Goal: Task Accomplishment & Management: Complete application form

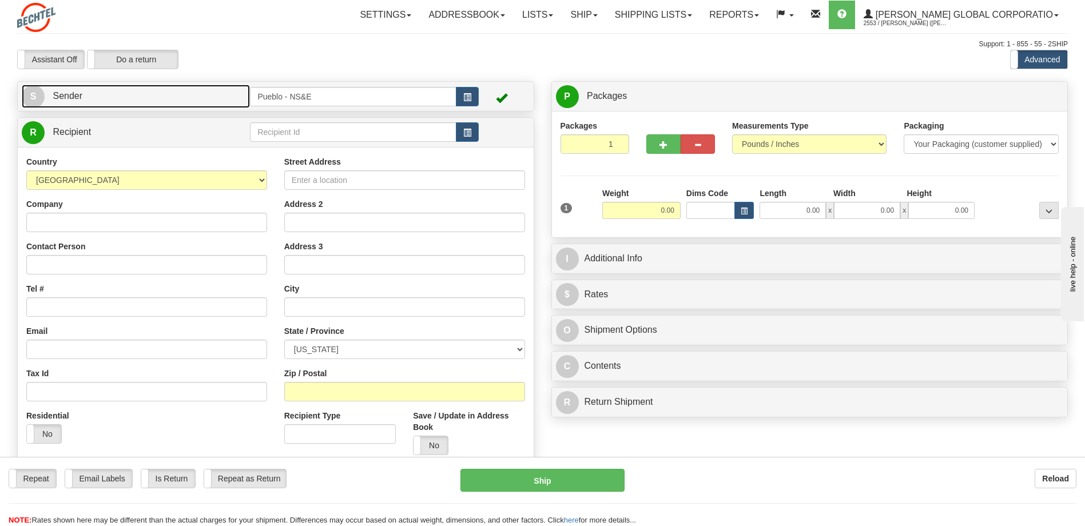
click at [38, 95] on span "S" at bounding box center [33, 96] width 23 height 23
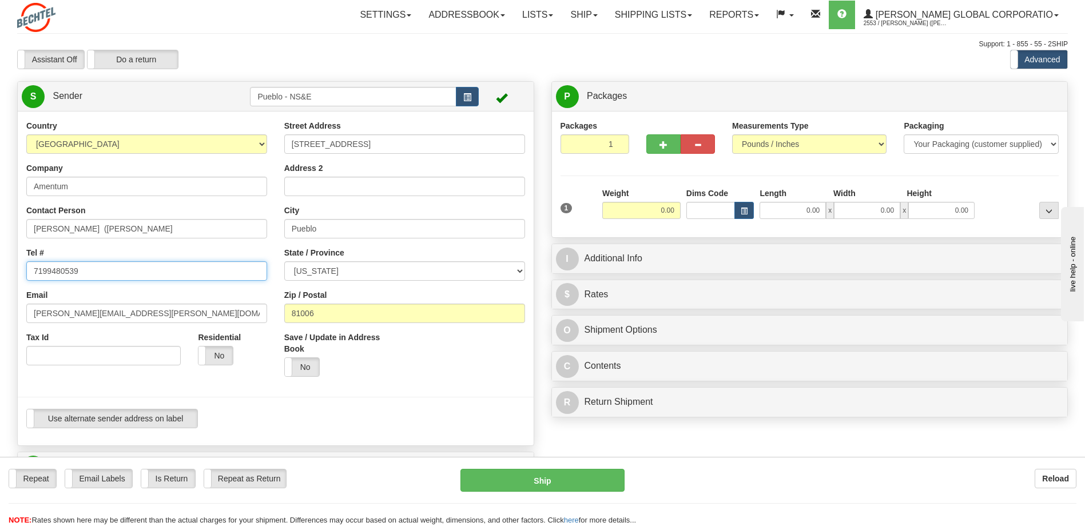
click at [122, 267] on input "7199480539" at bounding box center [146, 270] width 241 height 19
type input "7192893336"
click at [418, 361] on div "Save / Update in Address Book Yes No" at bounding box center [405, 359] width 258 height 54
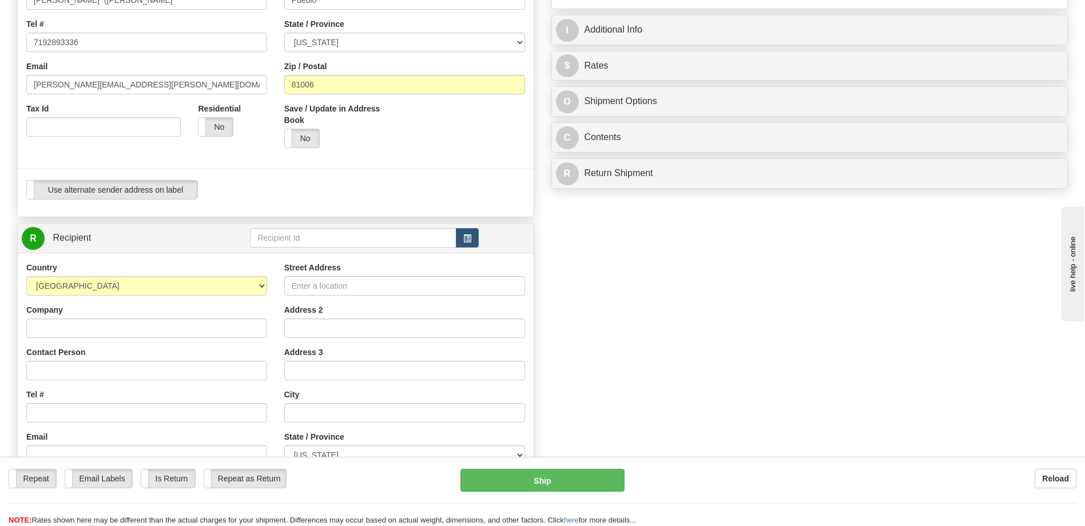
scroll to position [286, 0]
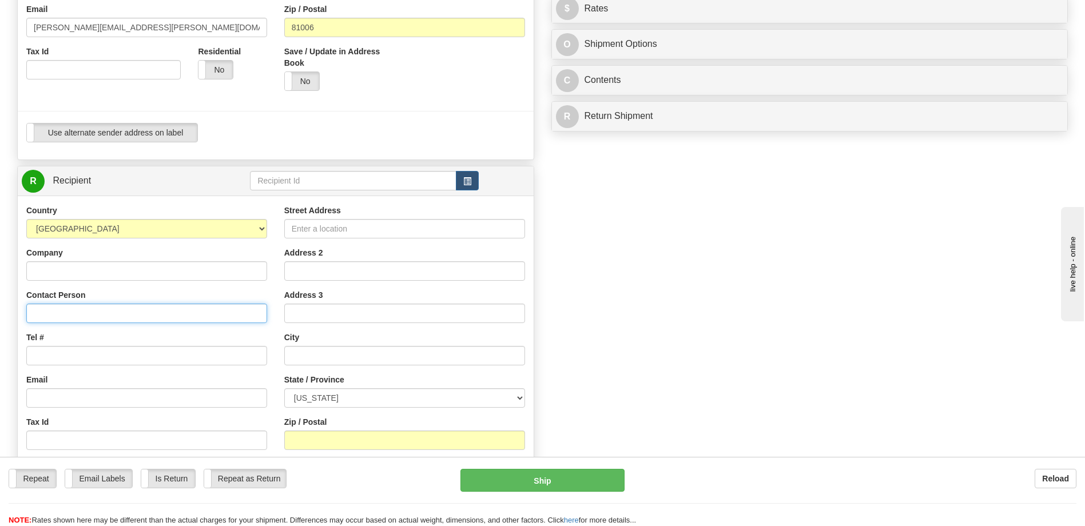
click at [79, 311] on input "Contact Person" at bounding box center [146, 313] width 241 height 19
type input "[PERSON_NAME]"
type input "7196649842"
click at [336, 273] on input "Address 2" at bounding box center [404, 270] width 241 height 19
click at [342, 230] on input "Street Address" at bounding box center [404, 228] width 241 height 19
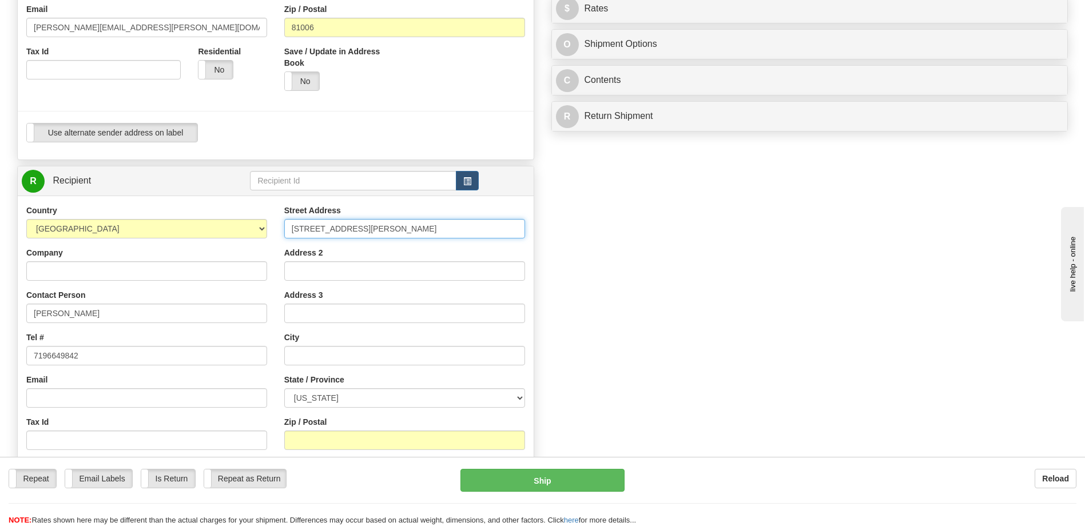
type input "[STREET_ADDRESS][PERSON_NAME]"
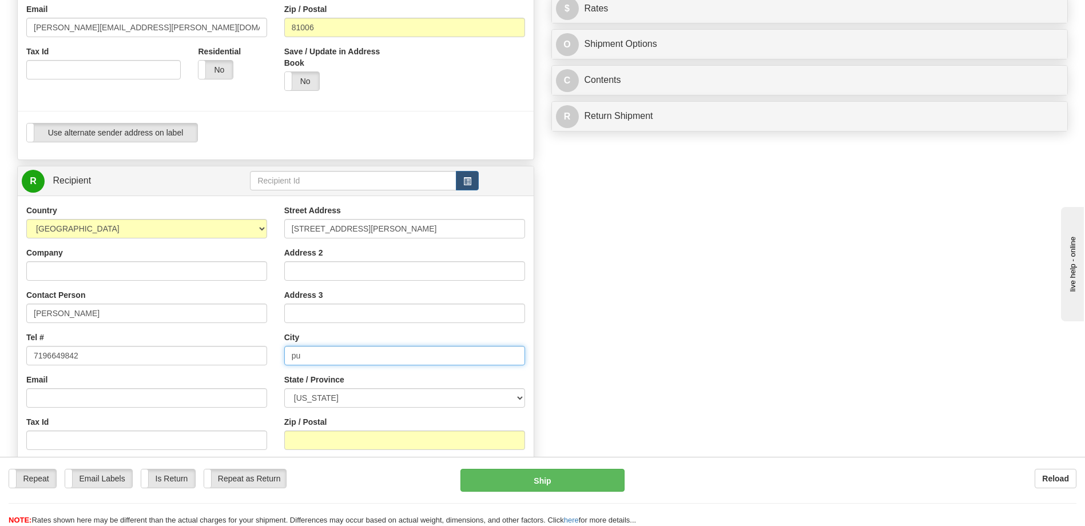
type input "p"
type input "[GEOGRAPHIC_DATA]"
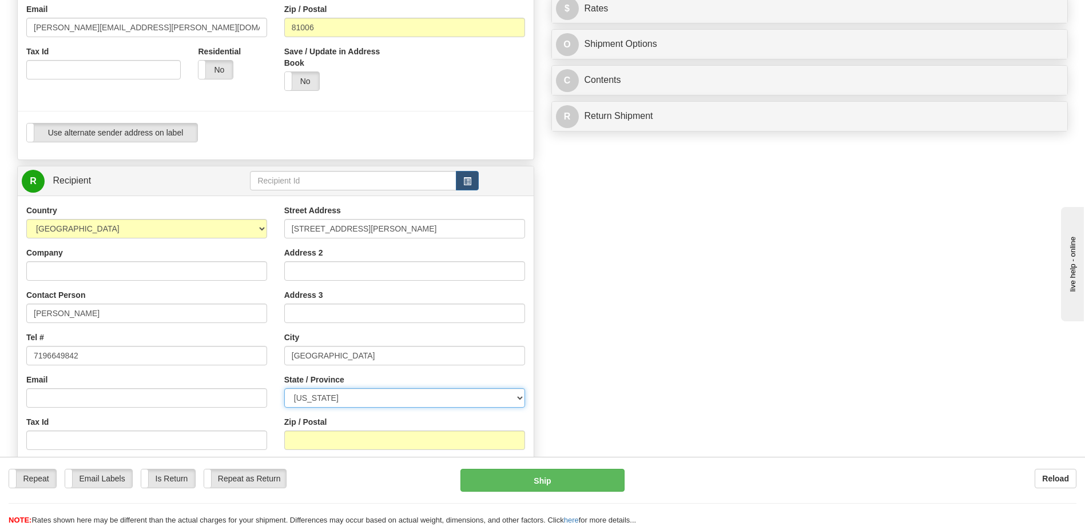
select select "CO"
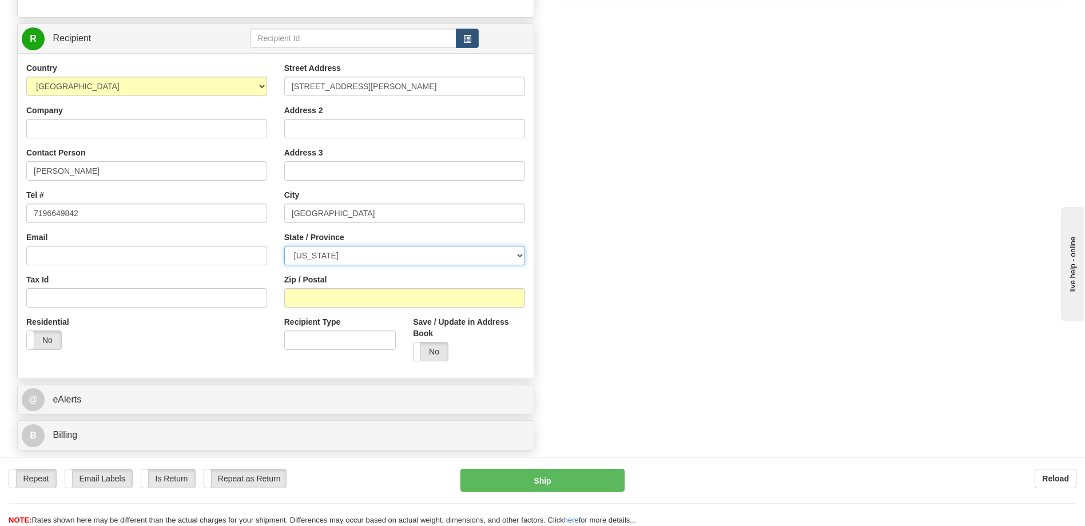
scroll to position [515, 0]
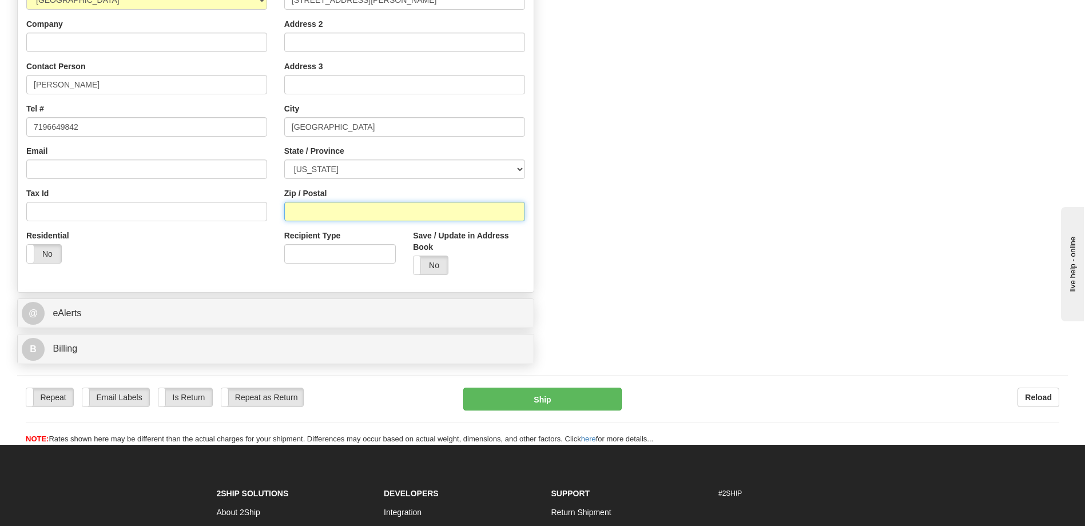
click at [313, 208] on input "Zip / Postal" at bounding box center [404, 211] width 241 height 19
type input "81007"
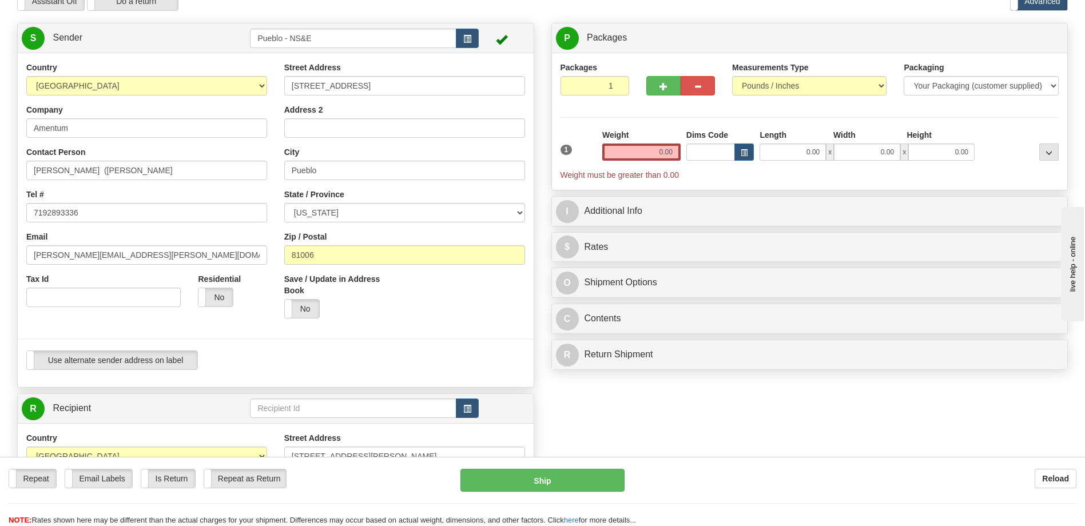
scroll to position [0, 0]
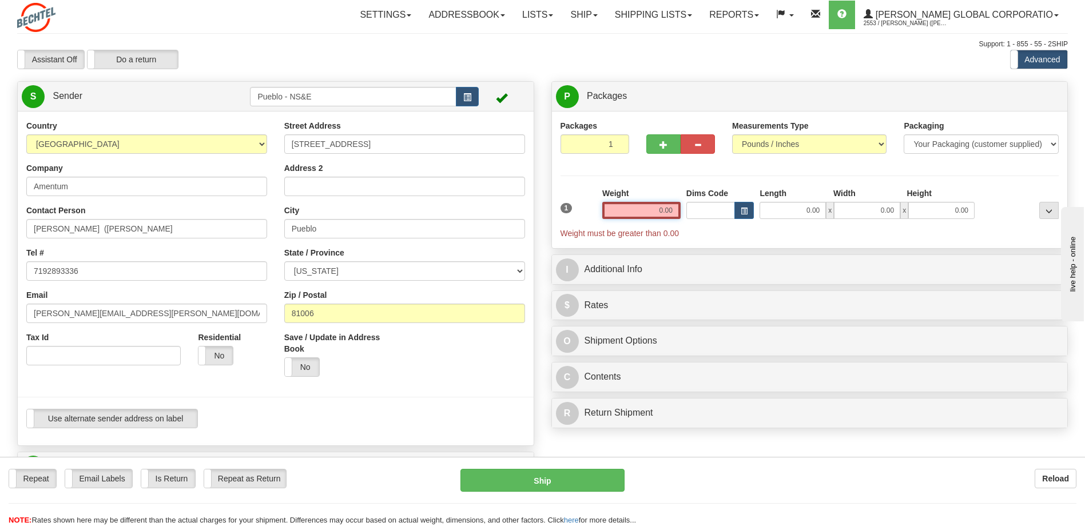
click at [652, 206] on input "0.00" at bounding box center [641, 210] width 78 height 17
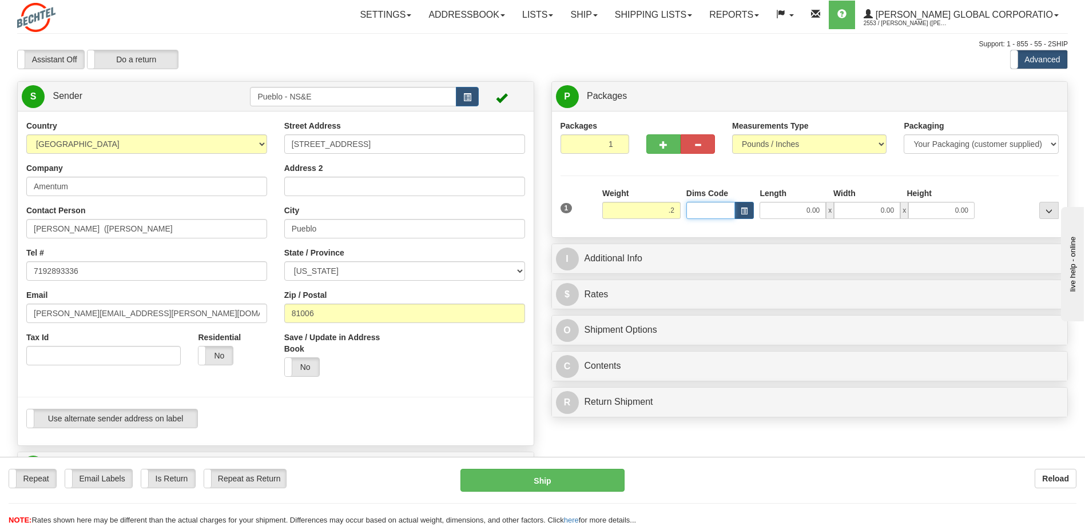
type input "0.20"
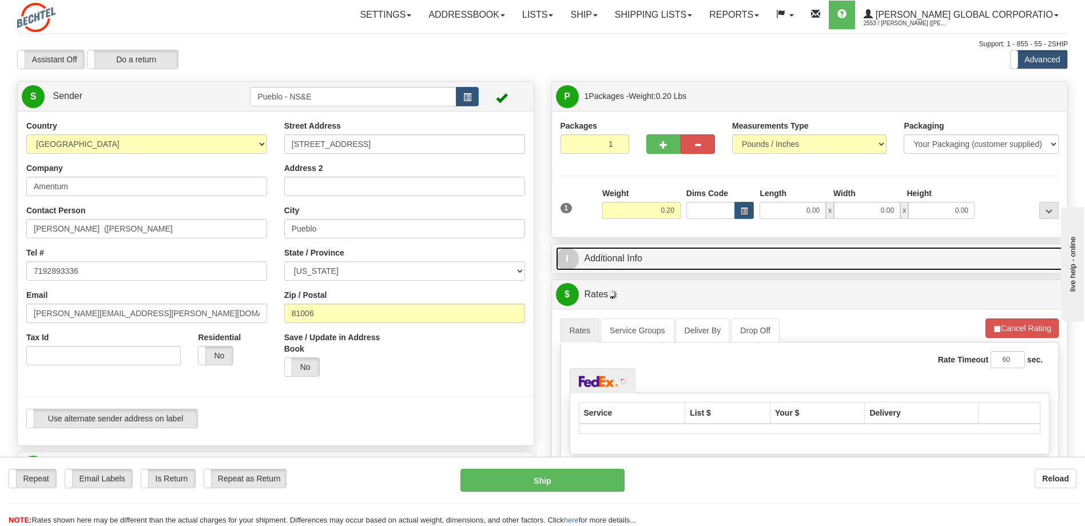
click at [565, 253] on span "I" at bounding box center [567, 259] width 23 height 23
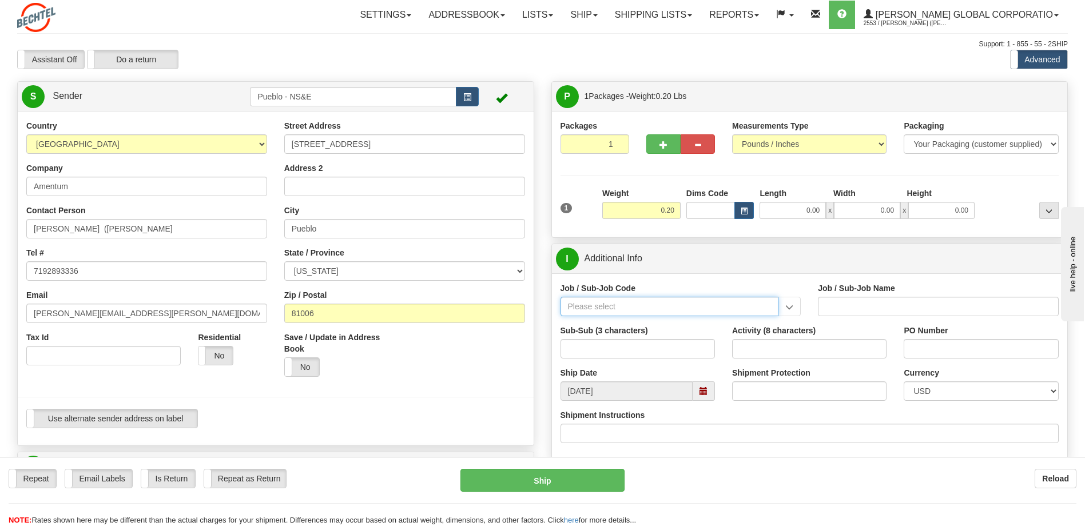
click at [637, 306] on input "Job / Sub-Job Code" at bounding box center [669, 306] width 218 height 19
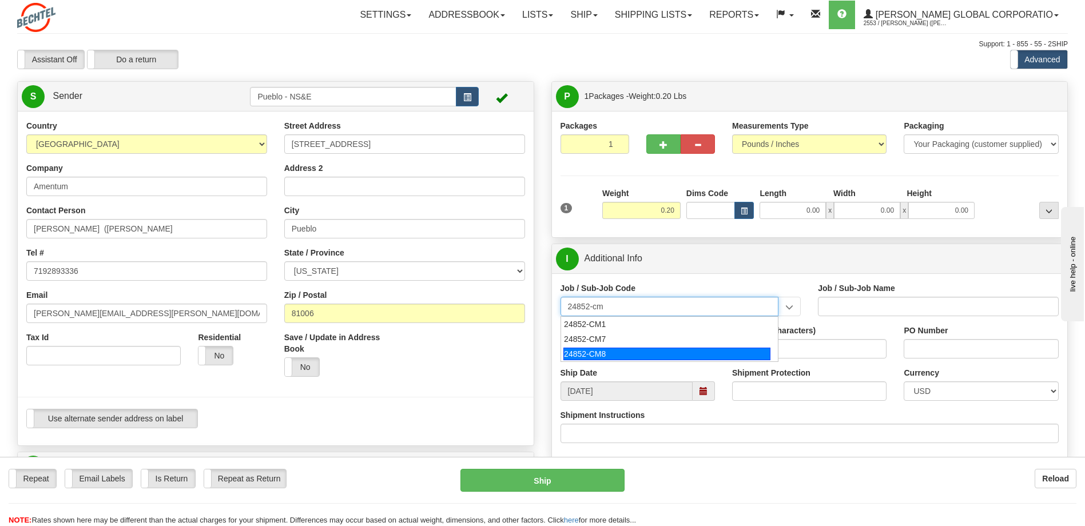
click at [609, 357] on div "24852-CM8" at bounding box center [666, 354] width 207 height 13
type input "24852-CM8"
type input "PUEBLO CHEM DEMIL PROJECT - CLOSURE-MP-BNI-UTILIT"
type input "24852-CM8"
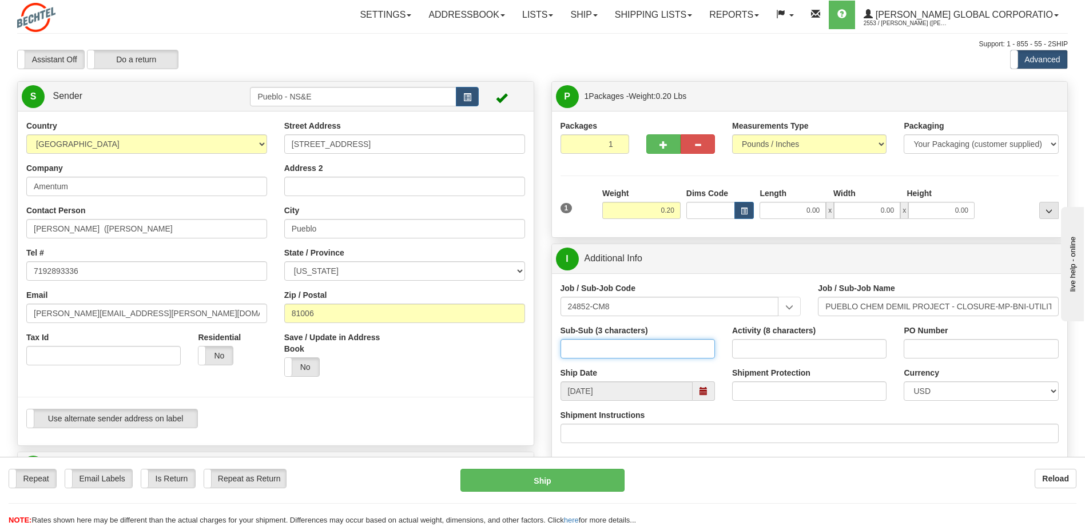
click at [601, 347] on input "Sub-Sub (3 characters)" at bounding box center [637, 348] width 154 height 19
type input "000"
type input "Amentum"
type input "[PERSON_NAME][EMAIL_ADDRESS][PERSON_NAME][DOMAIN_NAME]"
type input "24852CM8"
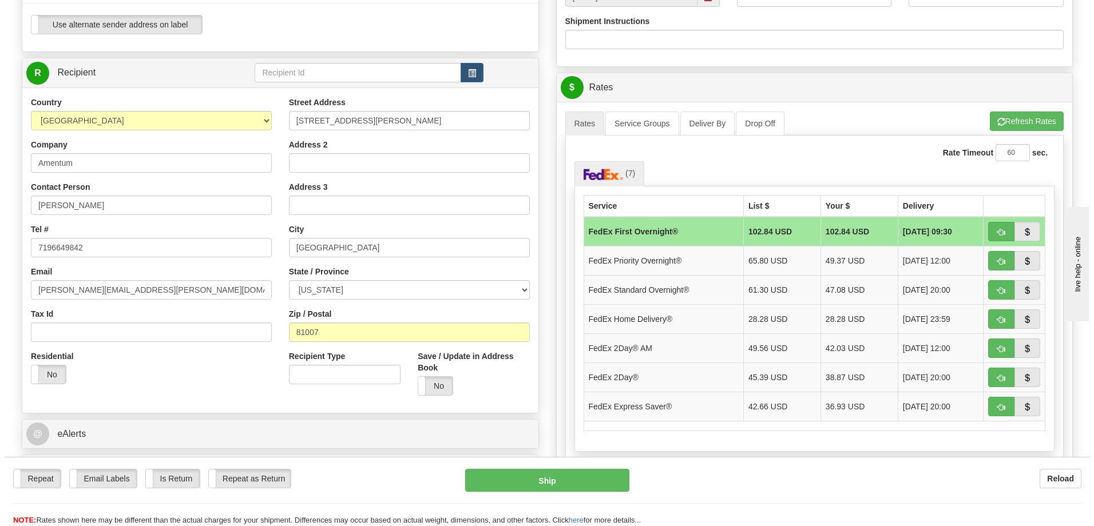
scroll to position [400, 0]
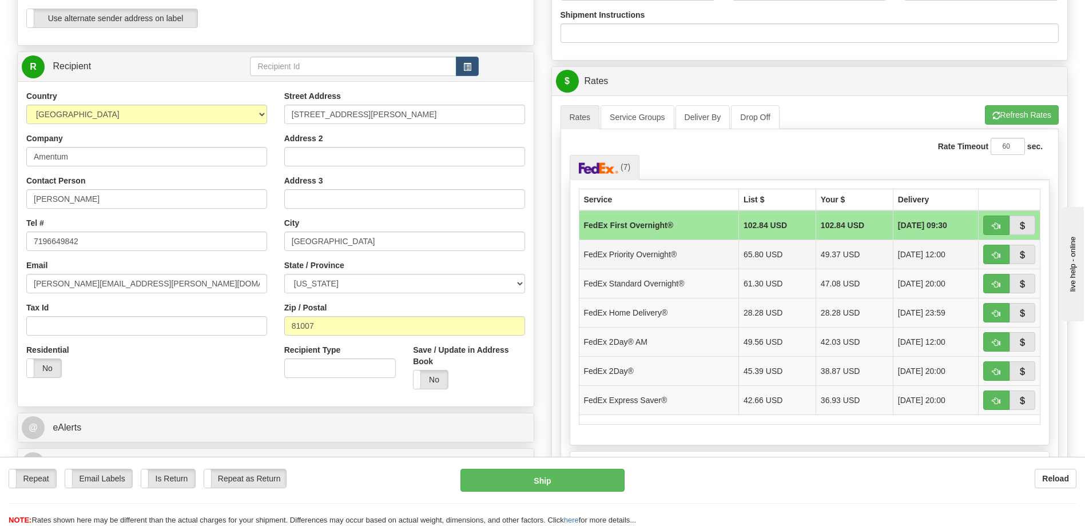
click at [631, 249] on td "FedEx Priority Overnight®" at bounding box center [659, 254] width 160 height 29
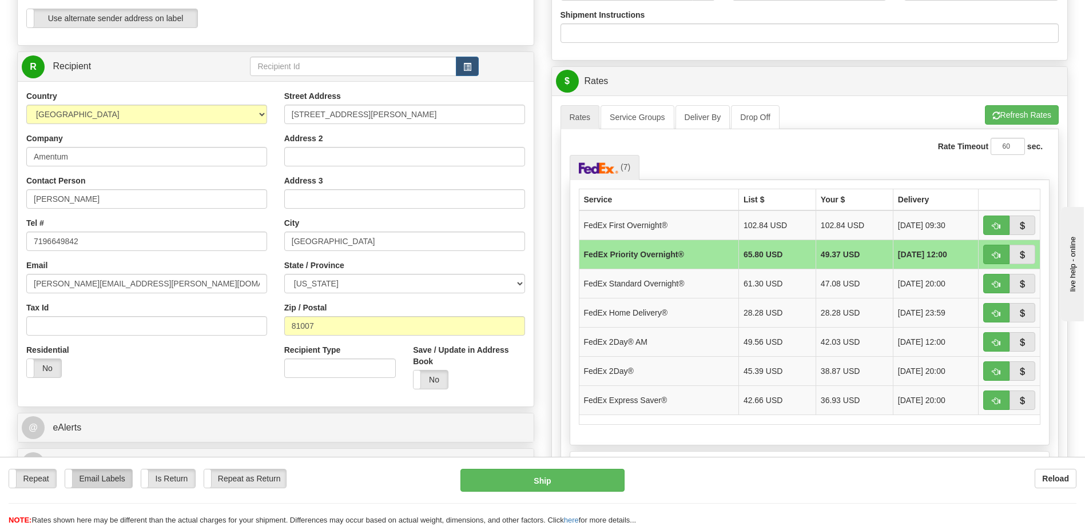
click at [109, 482] on label "Email Labels" at bounding box center [98, 479] width 67 height 18
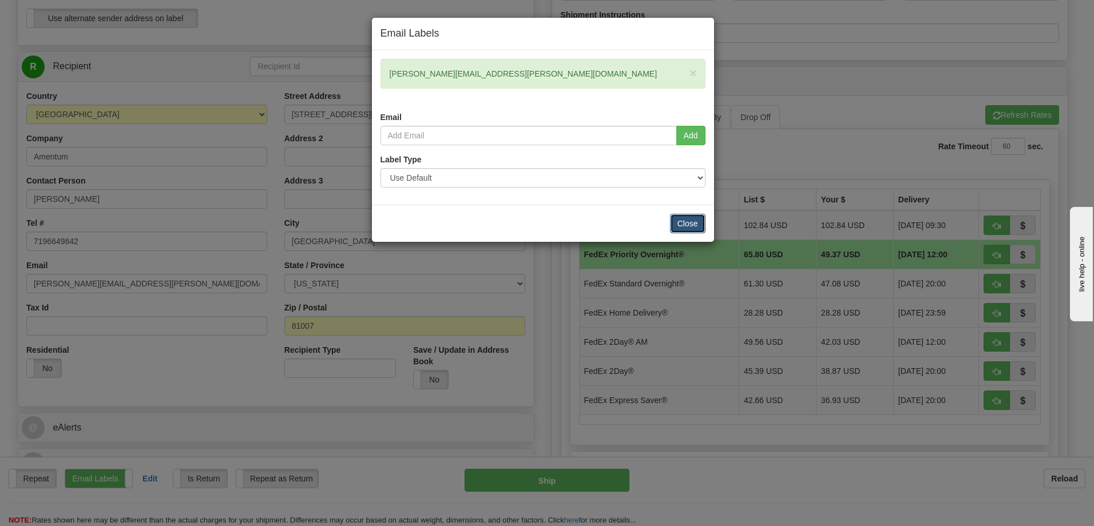
click at [686, 222] on button "Close" at bounding box center [687, 223] width 35 height 19
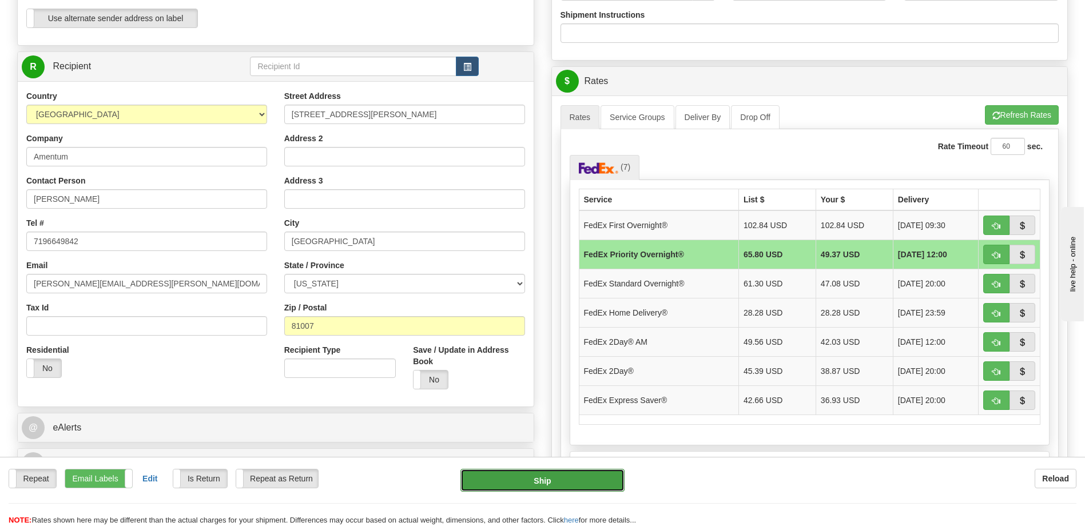
click at [540, 480] on button "Ship" at bounding box center [542, 480] width 164 height 23
type input "01"
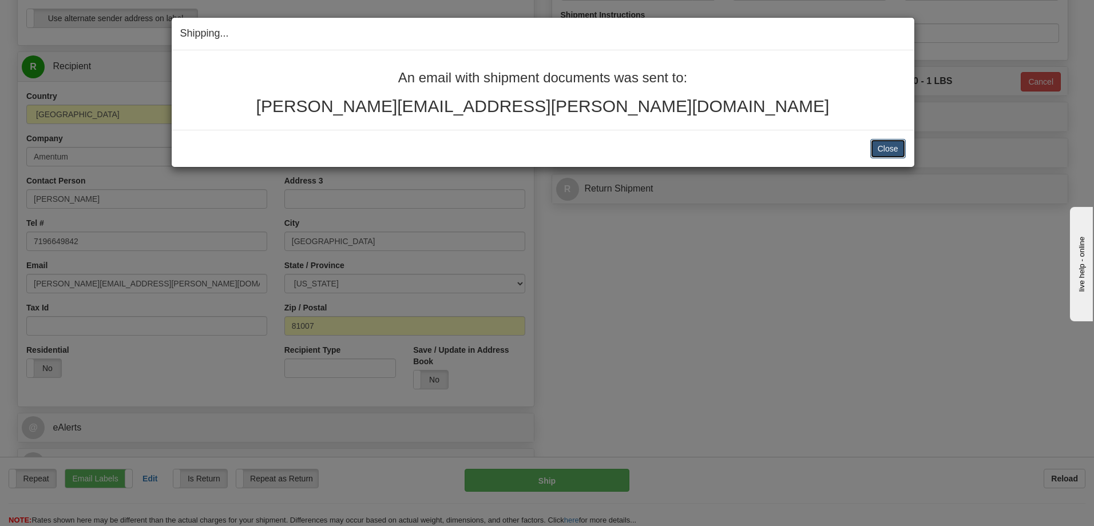
click at [890, 149] on button "Close" at bounding box center [887, 148] width 35 height 19
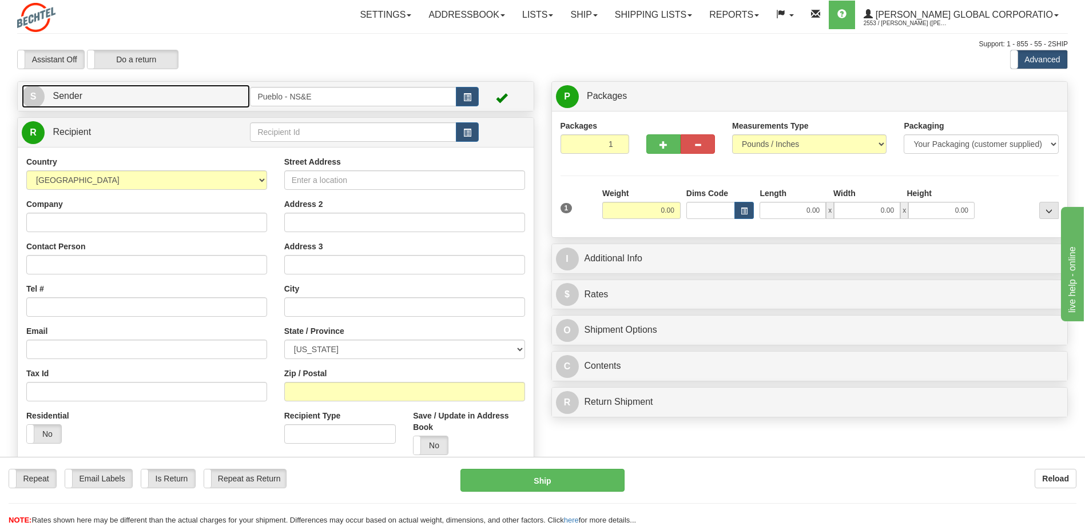
click at [31, 96] on span "S" at bounding box center [33, 96] width 23 height 23
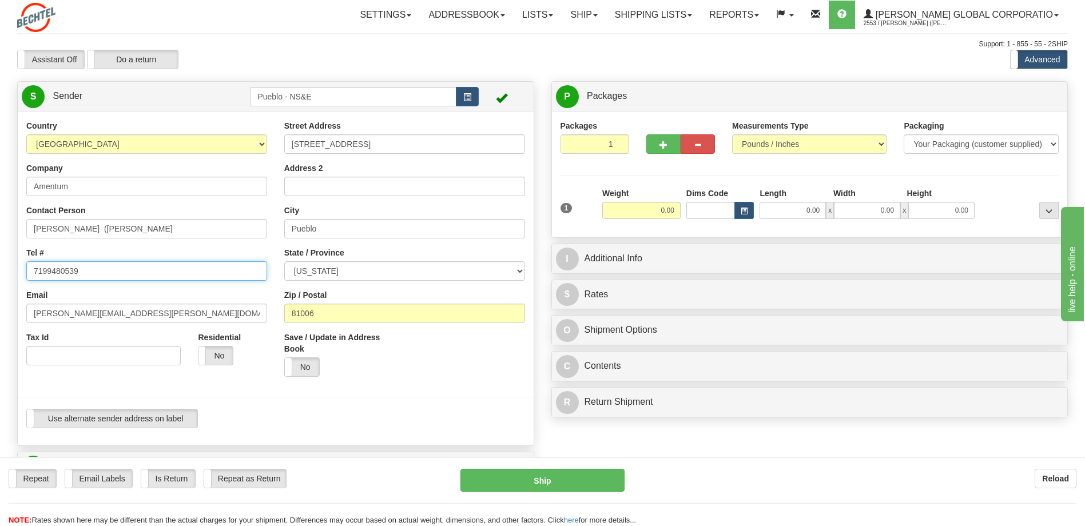
click at [97, 268] on input "7199480539" at bounding box center [146, 270] width 241 height 19
type input "7192893336"
click at [387, 377] on div "Save / Update in Address Book Yes No" at bounding box center [340, 359] width 129 height 54
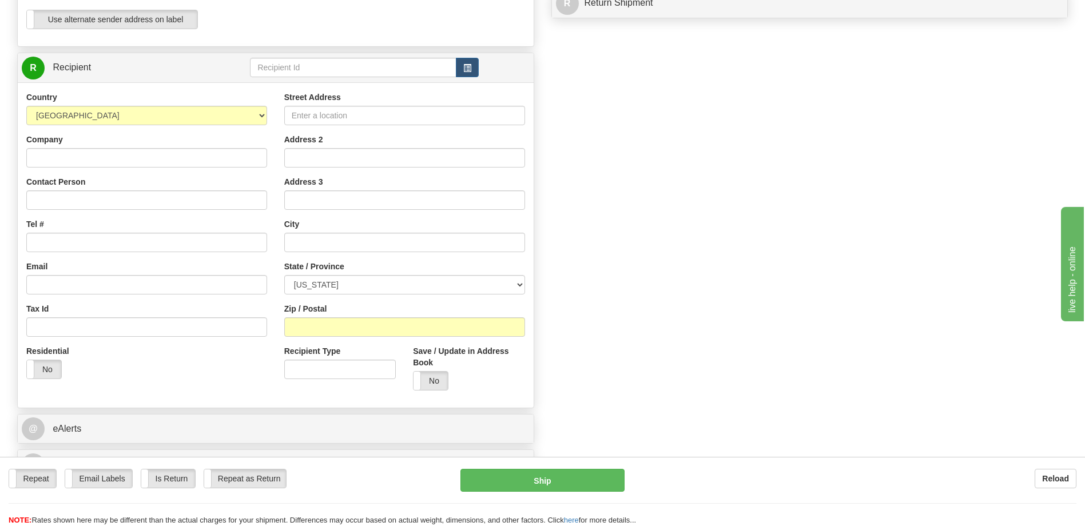
scroll to position [400, 0]
click at [66, 198] on input "Contact Person" at bounding box center [146, 198] width 241 height 19
type input "Gabriel Rael"
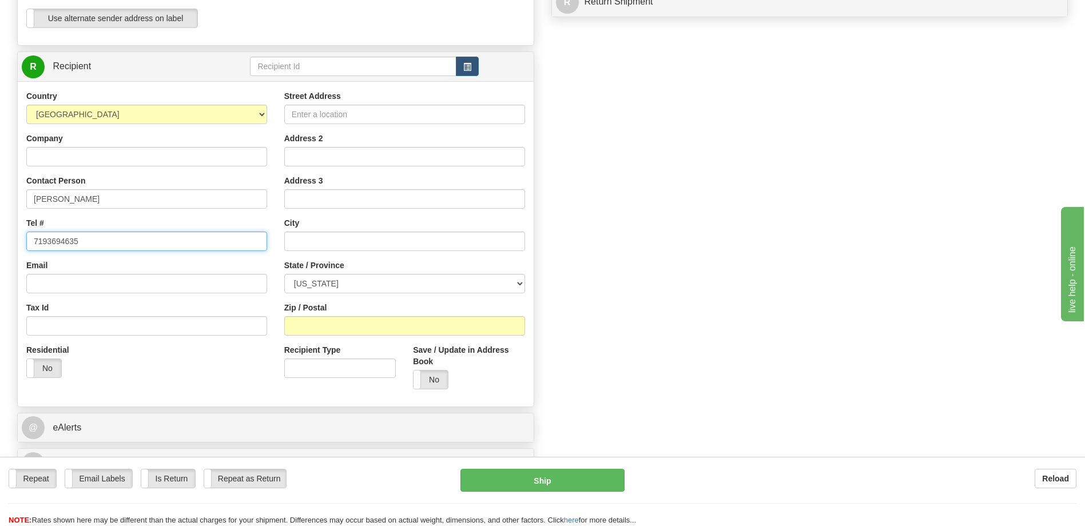
type input "7193694635"
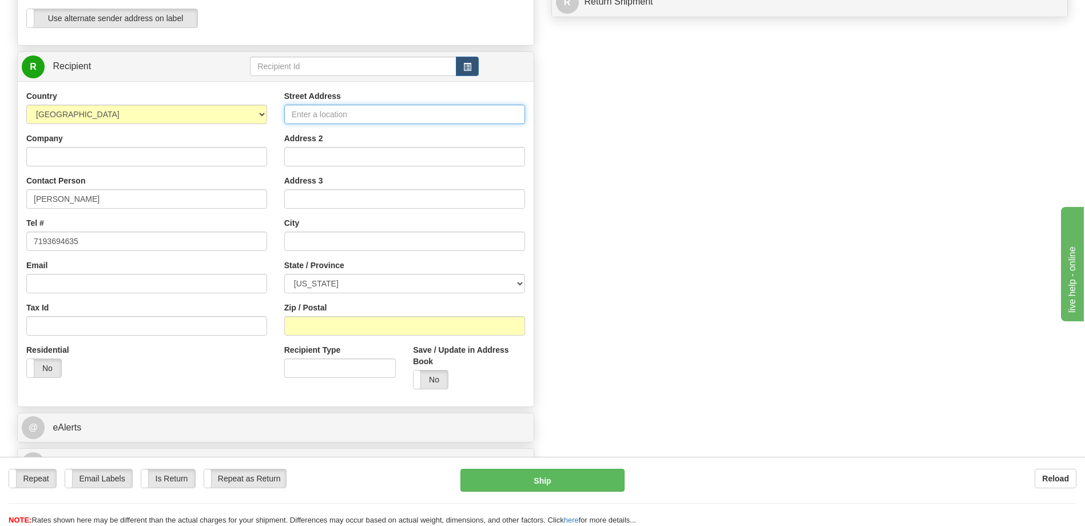
click at [347, 112] on input "Street Address" at bounding box center [404, 114] width 241 height 19
type input "984 S. Knox Dr"
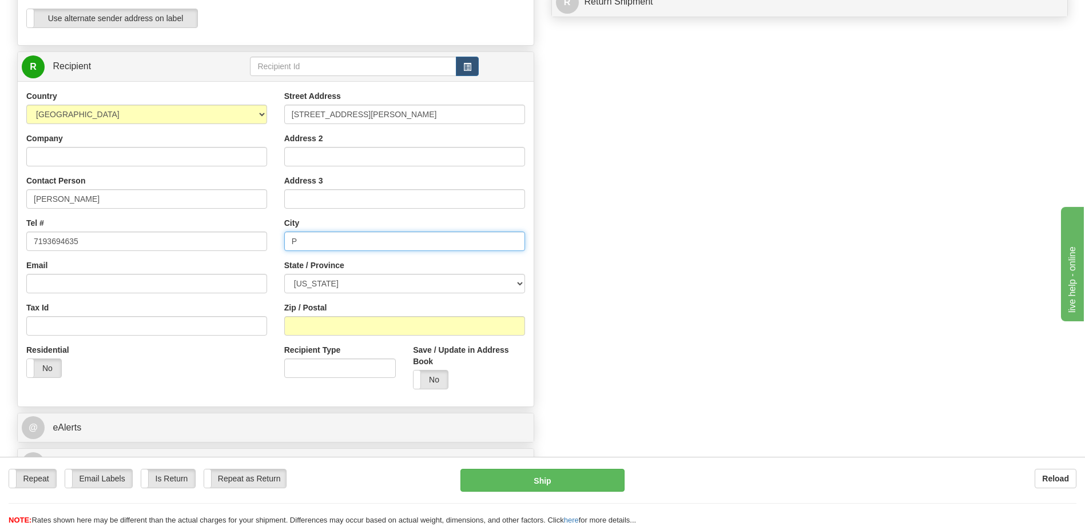
type input "[GEOGRAPHIC_DATA]"
type input "Amentum"
type input "[PERSON_NAME][EMAIL_ADDRESS][PERSON_NAME][DOMAIN_NAME]"
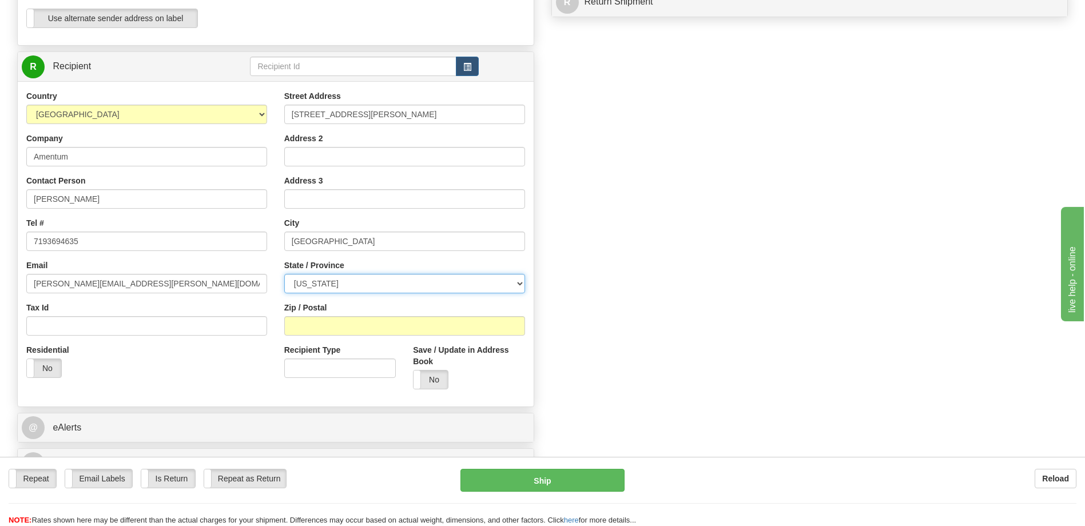
select select "CO"
type input "81007"
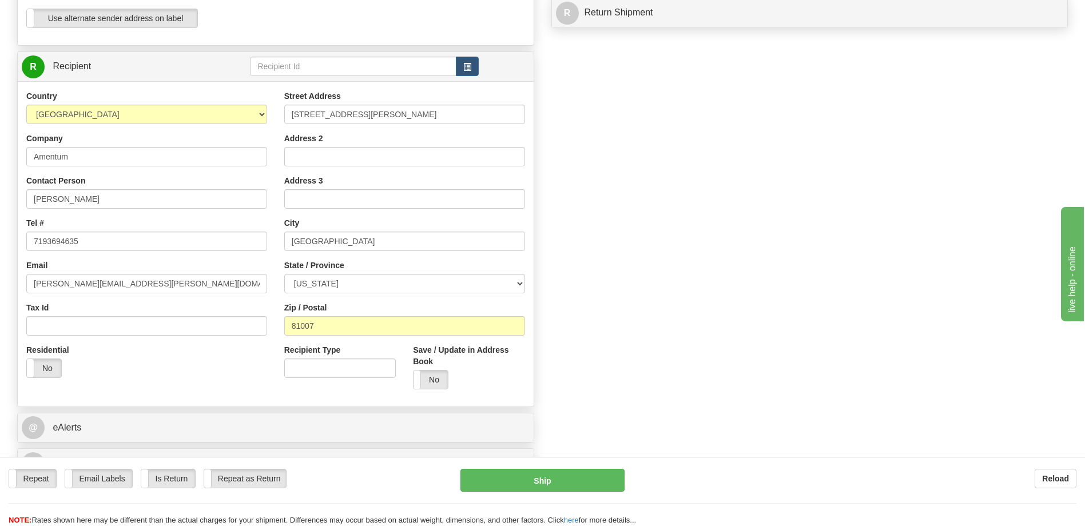
click at [178, 295] on div "Country AFGHANISTAN ALAND ISLANDS ALBANIA ALGERIA AMERICAN SAMOA ANDORRA ANGOLA…" at bounding box center [147, 238] width 258 height 296
drag, startPoint x: 194, startPoint y: 282, endPoint x: -2, endPoint y: 280, distance: 196.2
click at [656, 229] on div "Create a label for the return Create Pickup Without Label S" at bounding box center [543, 83] width 1068 height 804
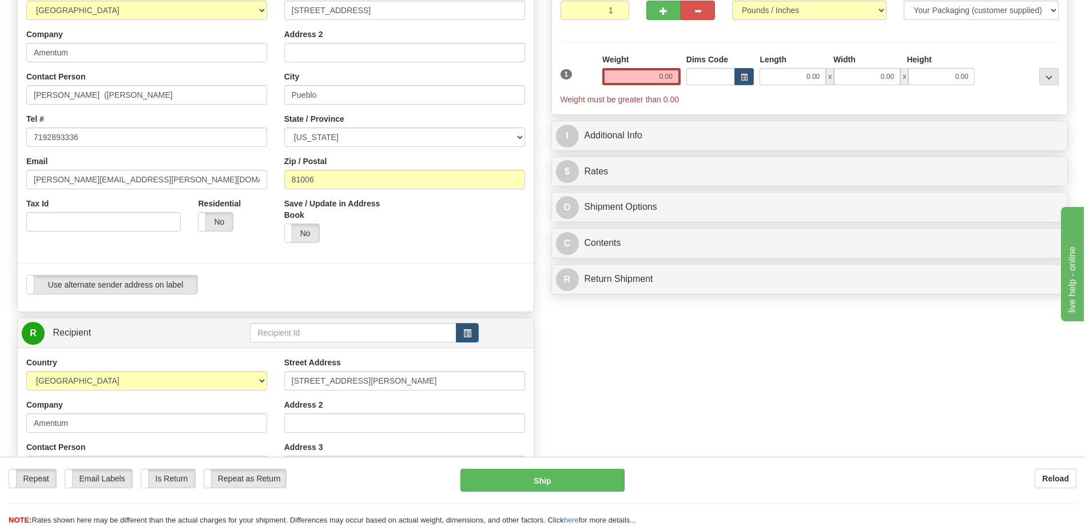
scroll to position [0, 0]
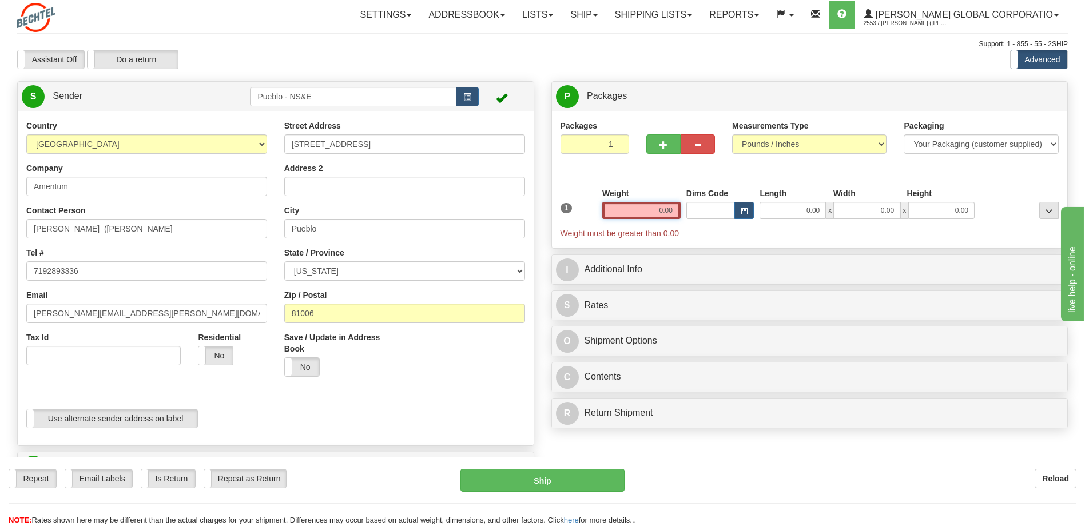
click at [659, 216] on input "0.00" at bounding box center [641, 210] width 78 height 17
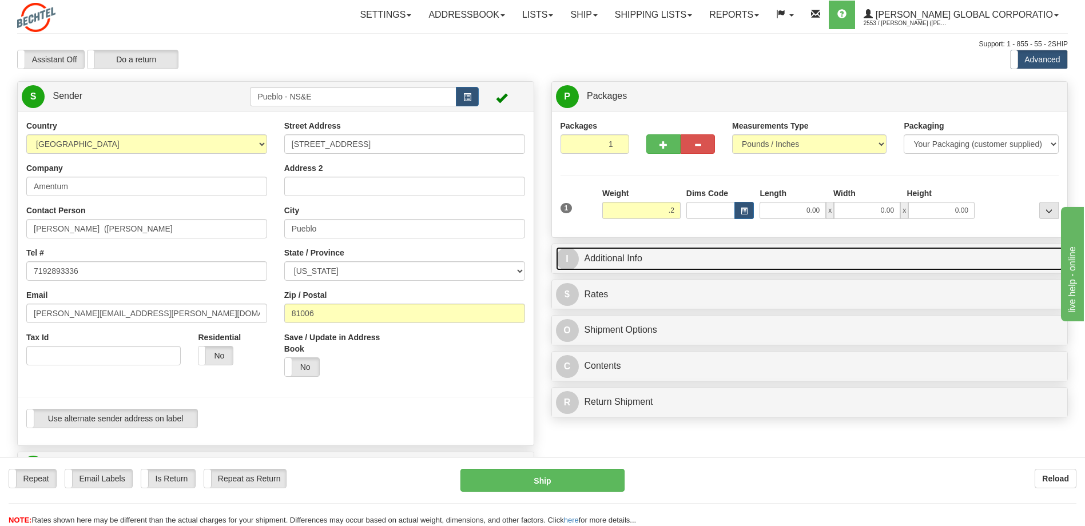
type input "0.20"
click at [577, 258] on span "I" at bounding box center [567, 259] width 23 height 23
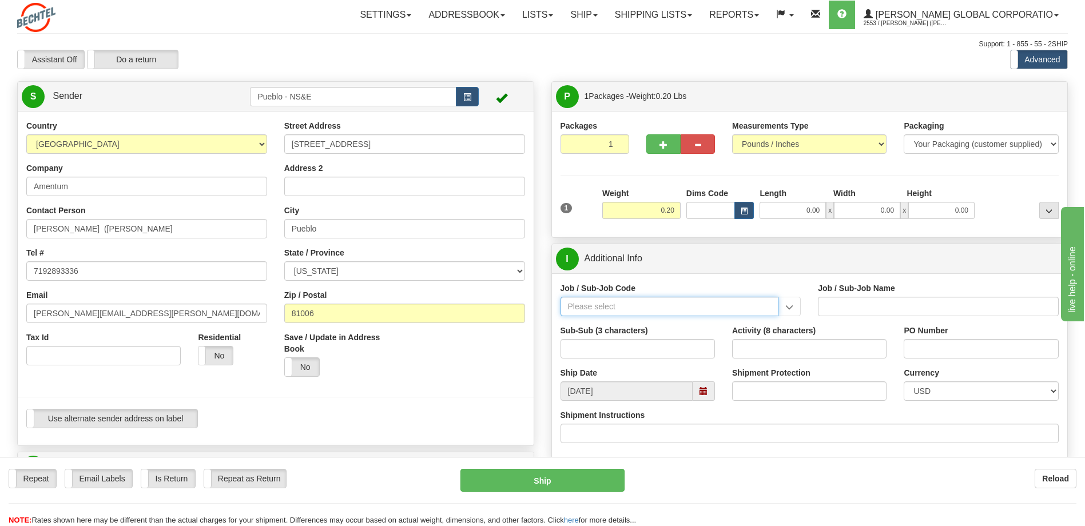
click at [604, 308] on input "Job / Sub-Job Code" at bounding box center [669, 306] width 218 height 19
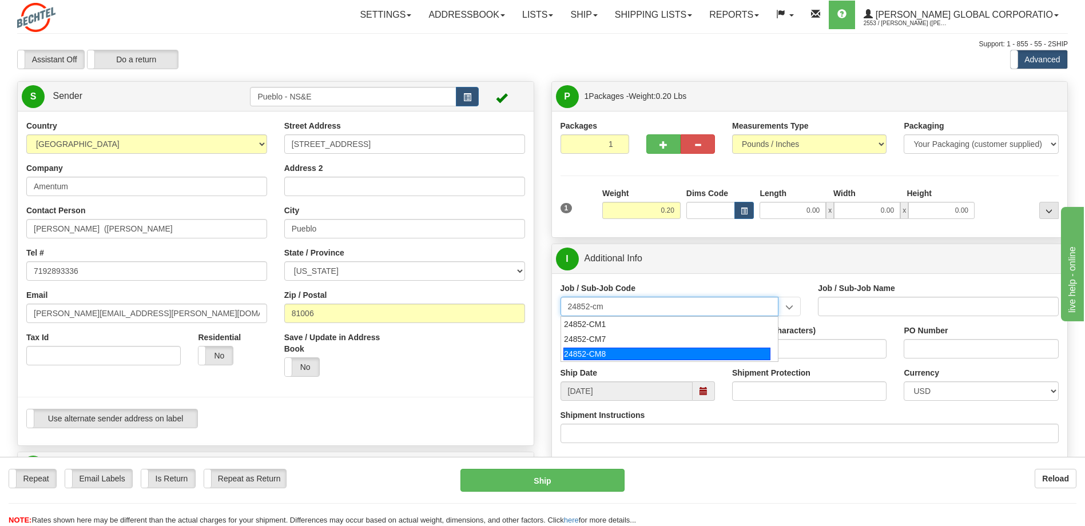
click at [609, 347] on li "24852-CM8" at bounding box center [669, 354] width 217 height 15
type input "24852-CM8"
type input "PUEBLO CHEM DEMIL PROJECT - CLOSURE-MP-BNI-UTILIT"
type input "24852-CM8"
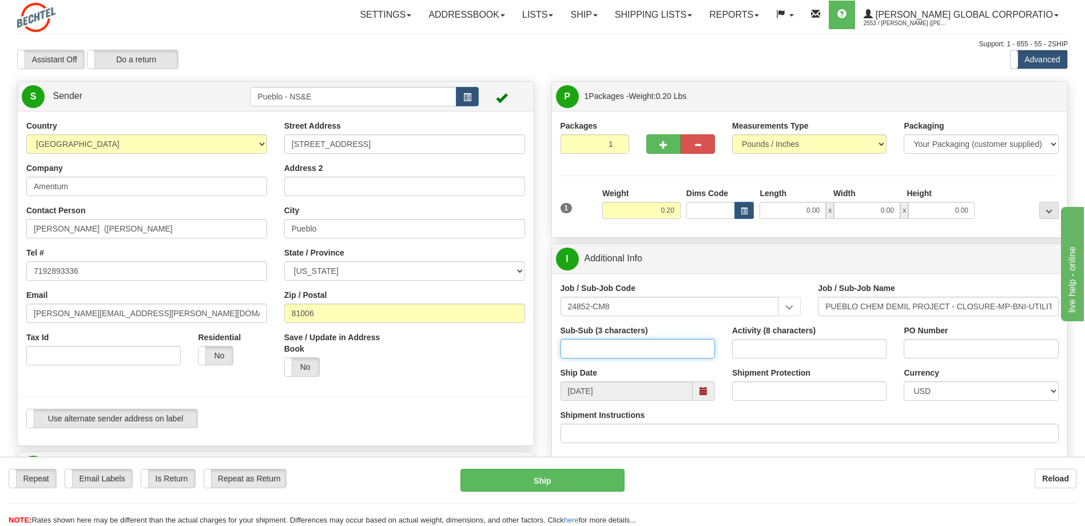
click at [609, 347] on input "Sub-Sub (3 characters)" at bounding box center [637, 348] width 154 height 19
type input "000"
type input "[PERSON_NAME][EMAIL_ADDRESS][PERSON_NAME][DOMAIN_NAME]"
type input "24852CM8"
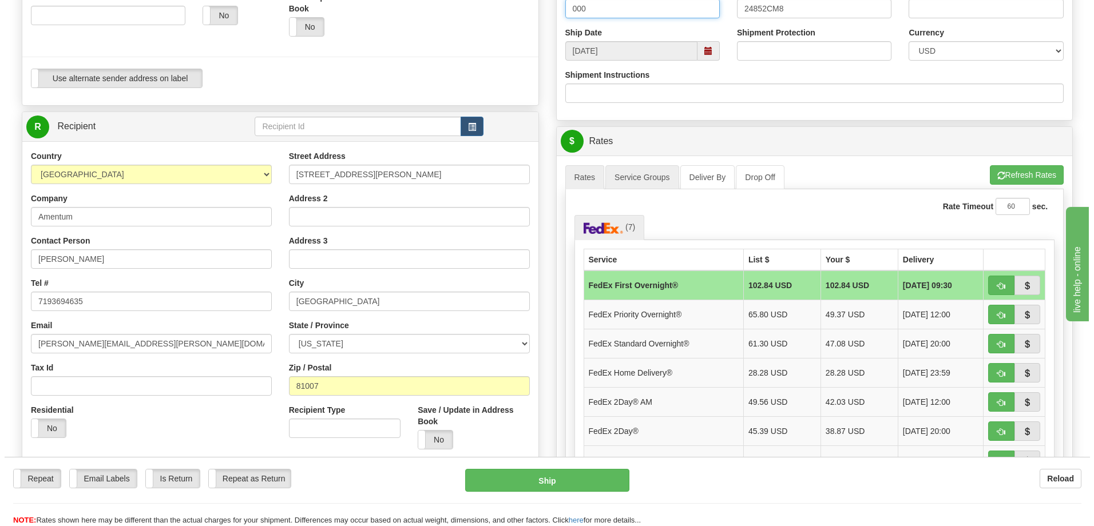
scroll to position [343, 0]
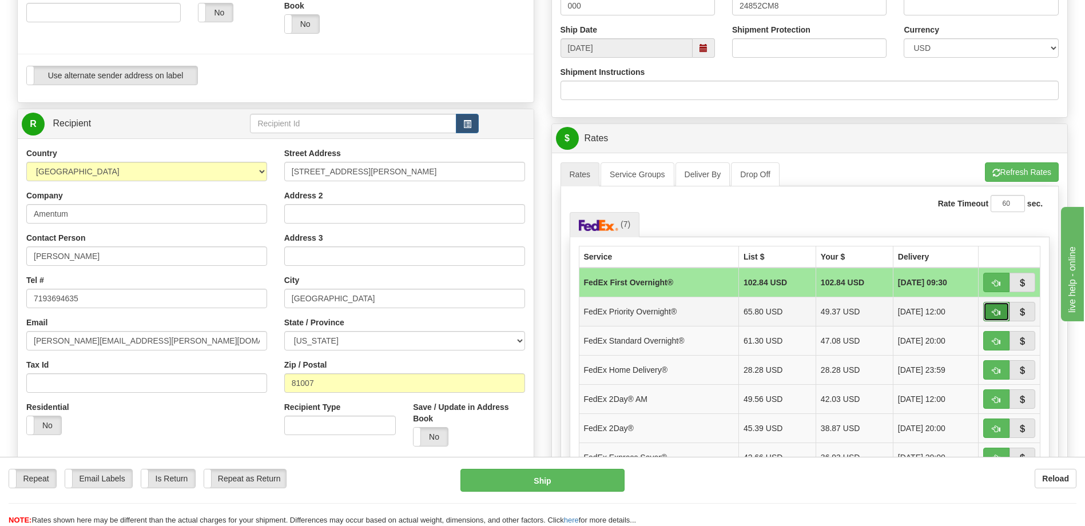
click at [992, 314] on span "button" at bounding box center [996, 312] width 8 height 7
type input "01"
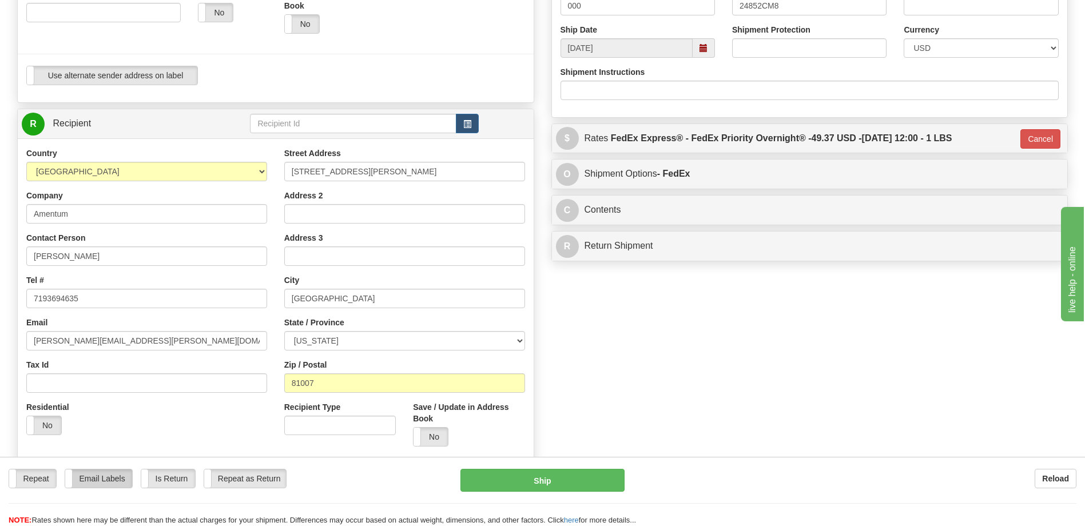
click at [88, 482] on label "Email Labels" at bounding box center [98, 479] width 67 height 18
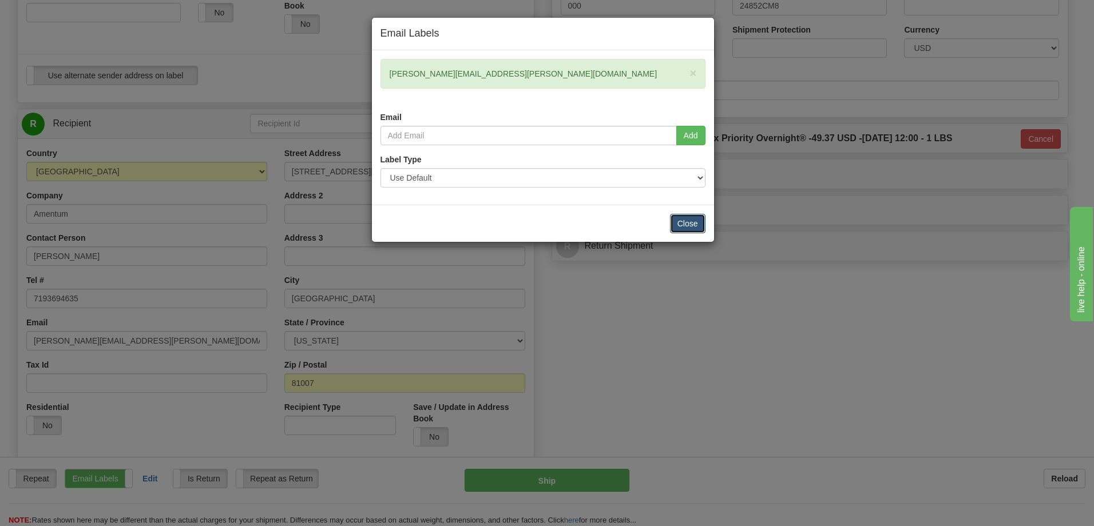
click at [685, 222] on button "Close" at bounding box center [687, 223] width 35 height 19
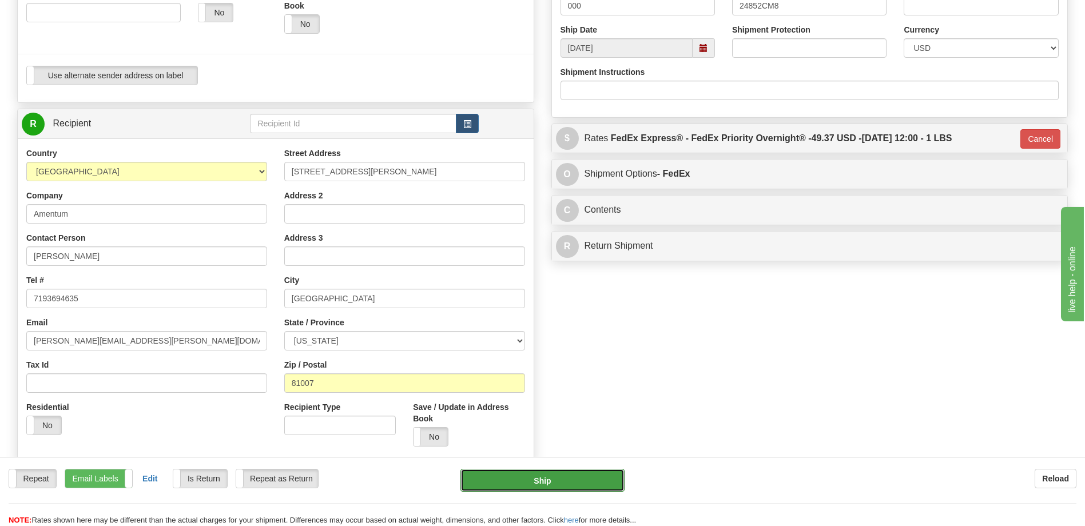
click at [556, 481] on button "Ship" at bounding box center [542, 480] width 164 height 23
